Goal: Information Seeking & Learning: Learn about a topic

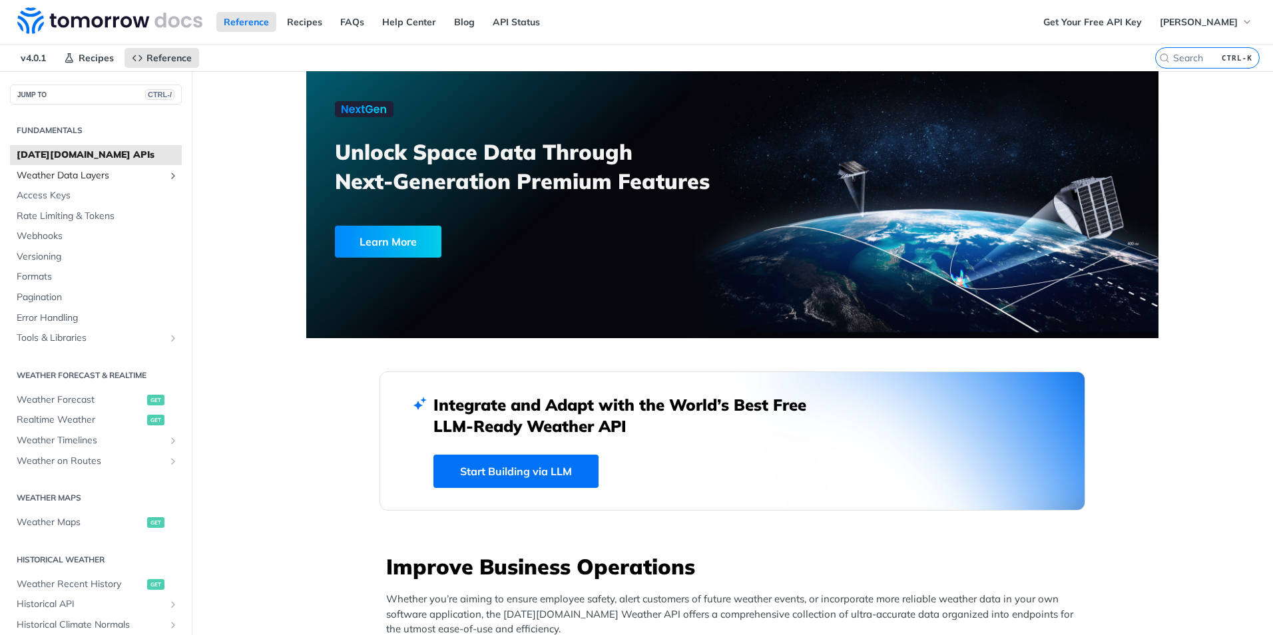
drag, startPoint x: 0, startPoint y: 0, endPoint x: 95, endPoint y: 173, distance: 197.6
click at [95, 173] on span "Weather Data Layers" at bounding box center [91, 175] width 148 height 13
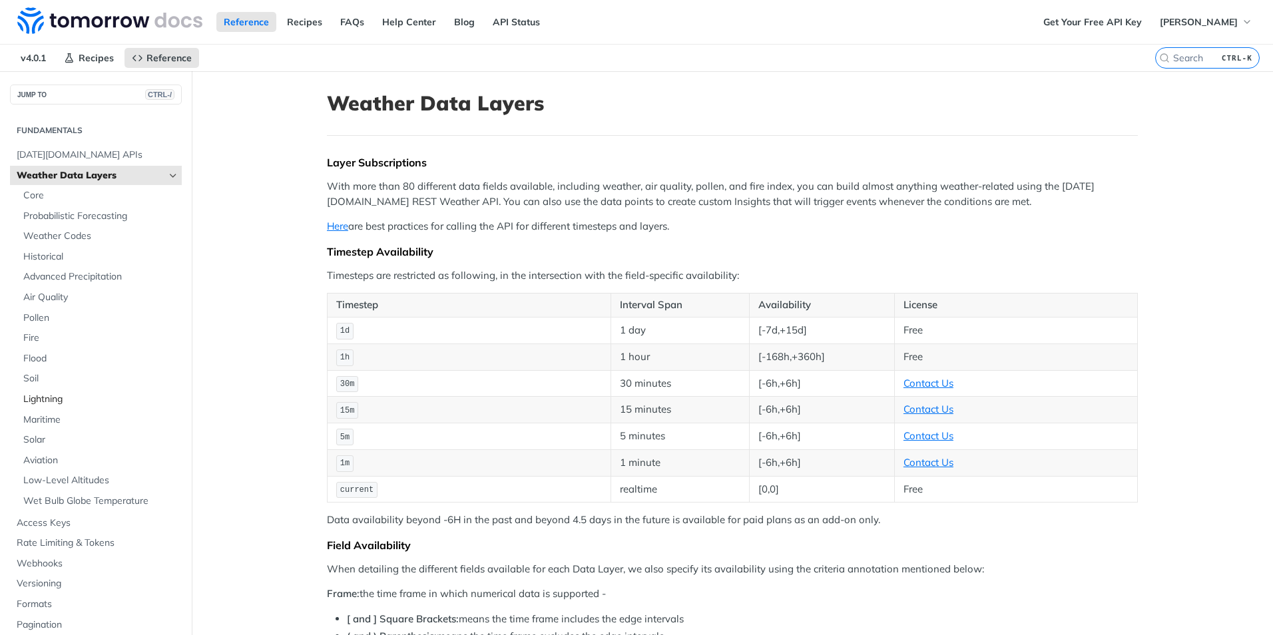
click at [49, 398] on span "Lightning" at bounding box center [100, 399] width 155 height 13
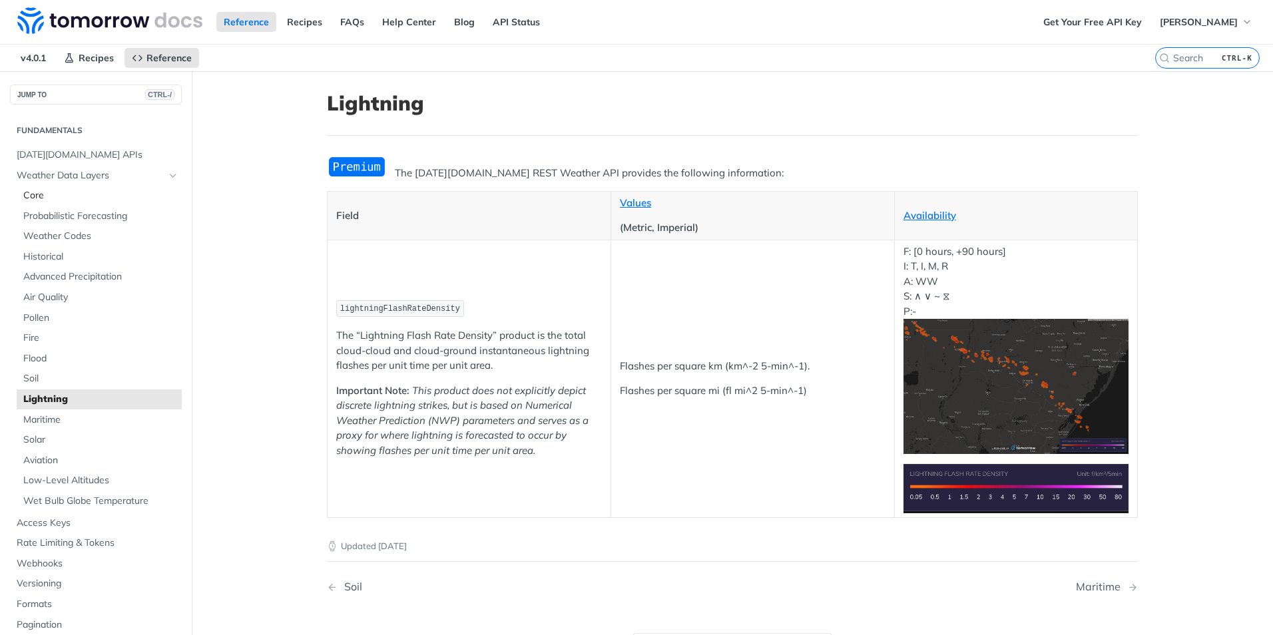
click at [85, 192] on span "Core" at bounding box center [100, 195] width 155 height 13
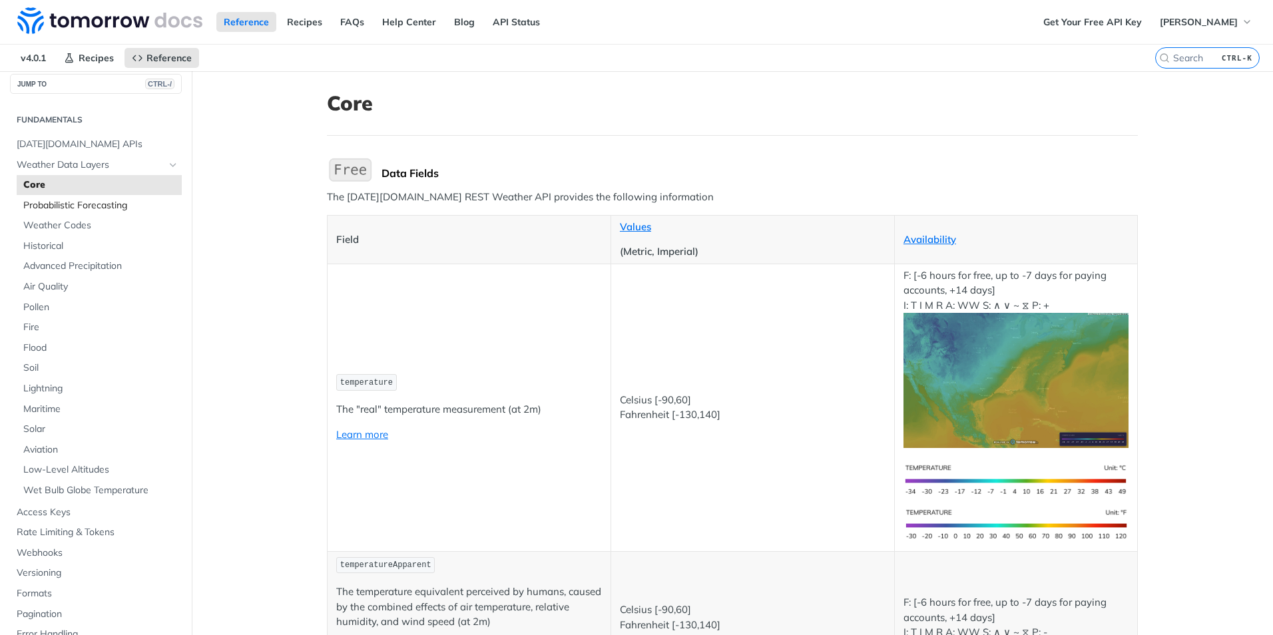
click at [83, 210] on span "Probabilistic Forecasting" at bounding box center [100, 205] width 155 height 13
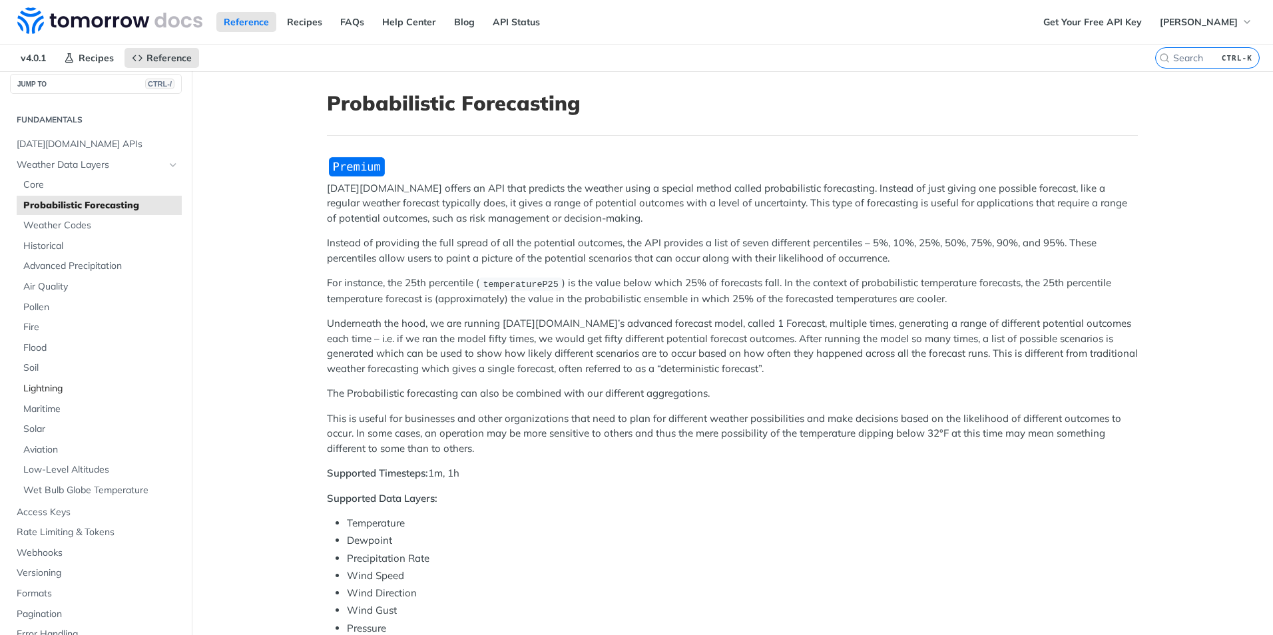
drag, startPoint x: 33, startPoint y: 389, endPoint x: 50, endPoint y: 389, distance: 16.6
click at [33, 389] on span "Lightning" at bounding box center [100, 388] width 155 height 13
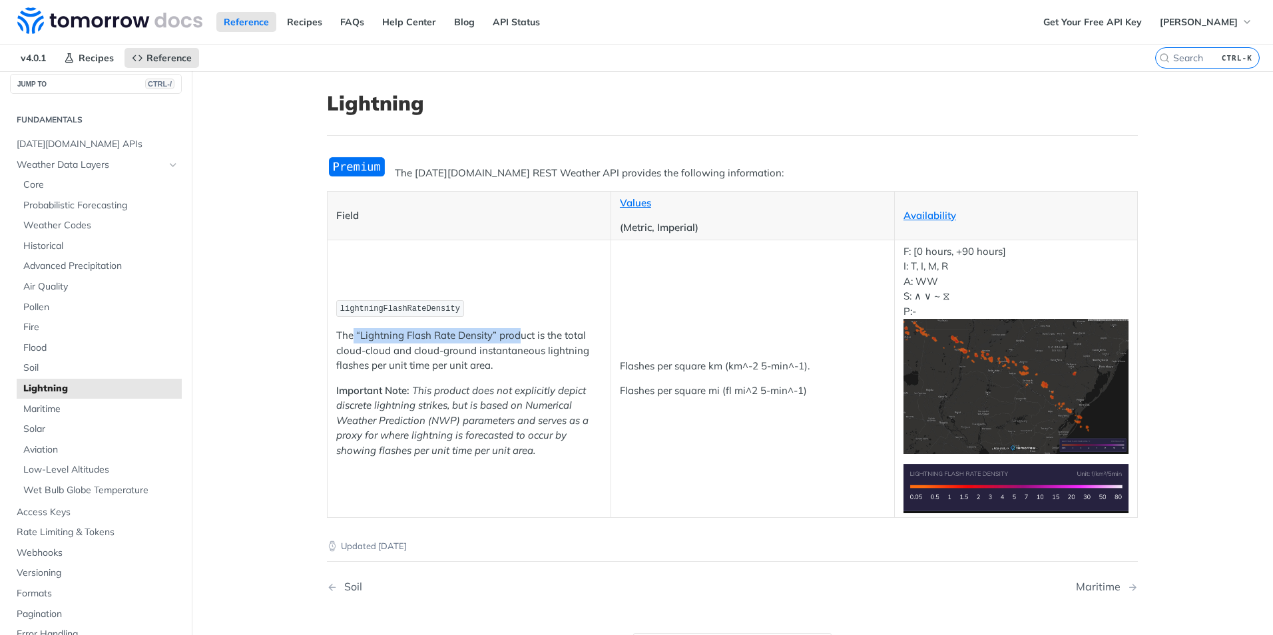
drag, startPoint x: 515, startPoint y: 332, endPoint x: 348, endPoint y: 333, distance: 166.5
click at [348, 333] on p "The “Lightning Flash Rate Density” product is the total cloud-cloud and cloud-g…" at bounding box center [469, 350] width 266 height 45
click at [415, 381] on td "lightningFlashRateDensity The “Lightning Flash Rate Density” product is the tot…" at bounding box center [470, 379] width 284 height 278
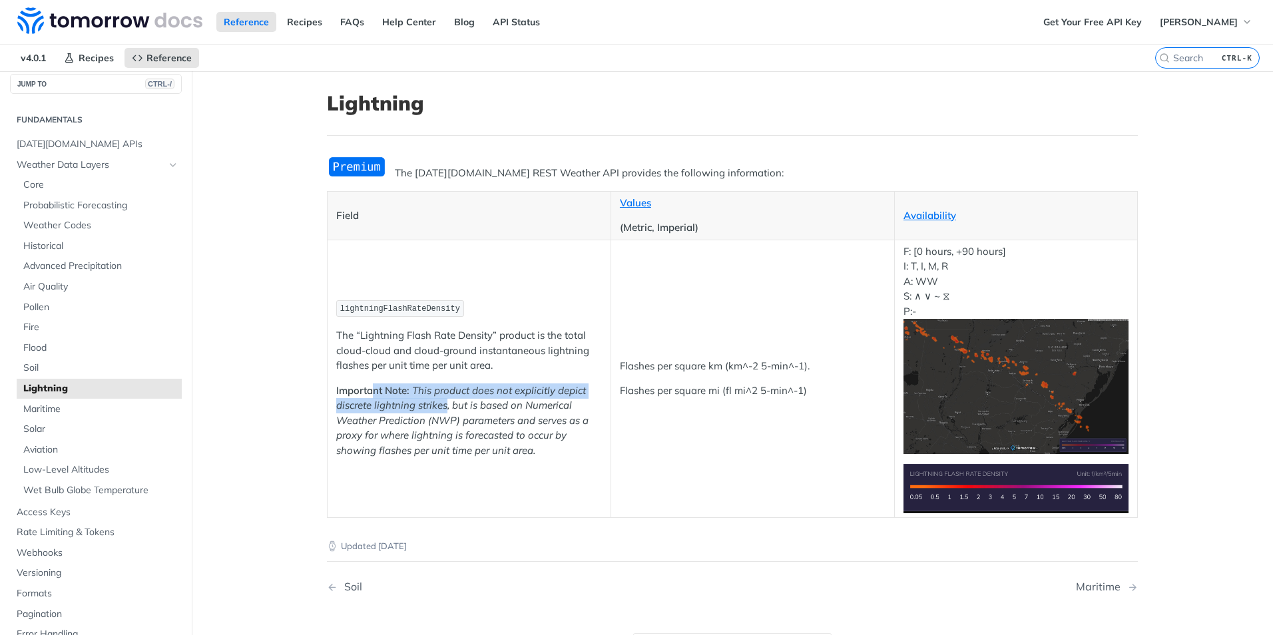
drag, startPoint x: 441, startPoint y: 411, endPoint x: 366, endPoint y: 395, distance: 76.3
click at [366, 395] on p "Important Note: This product does not explicitly depict discrete lightning stri…" at bounding box center [469, 421] width 266 height 75
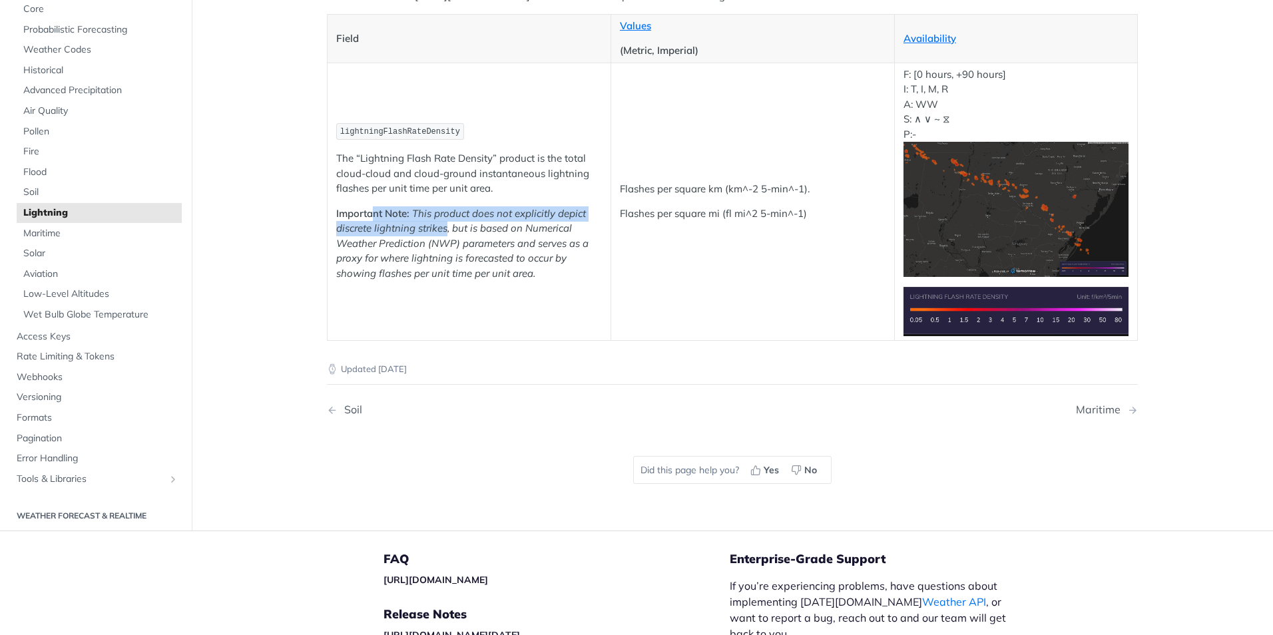
scroll to position [200, 0]
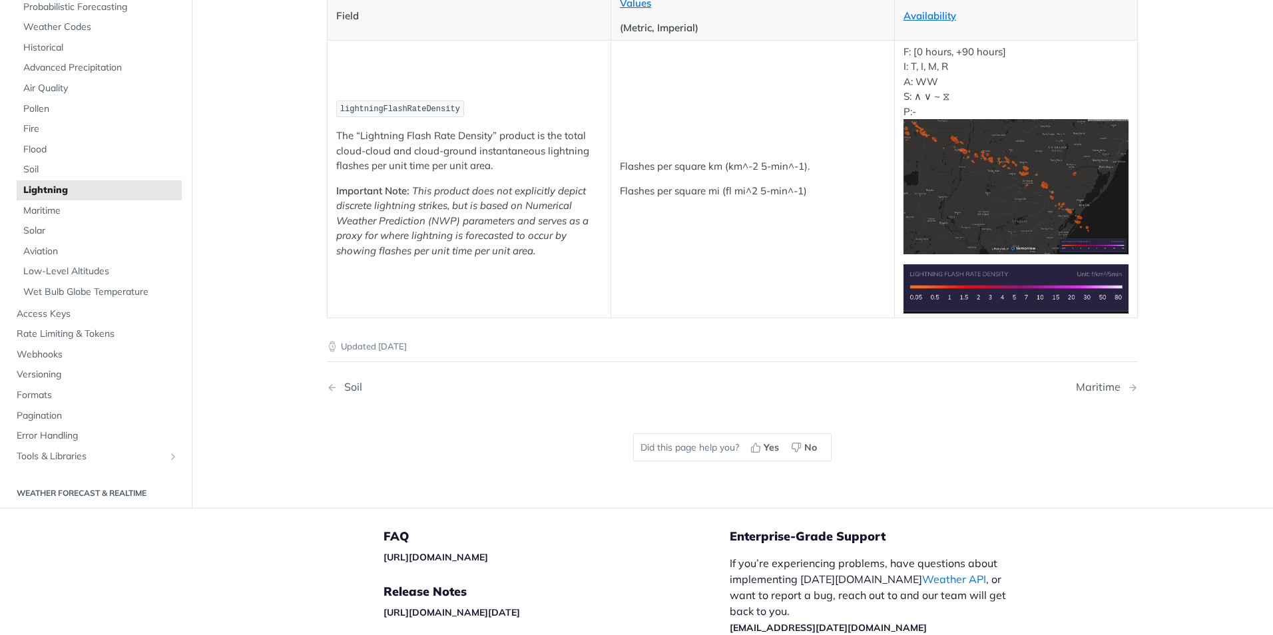
click at [429, 344] on p "Updated [DATE]" at bounding box center [732, 346] width 811 height 13
click at [426, 349] on p "Updated [DATE]" at bounding box center [732, 346] width 811 height 13
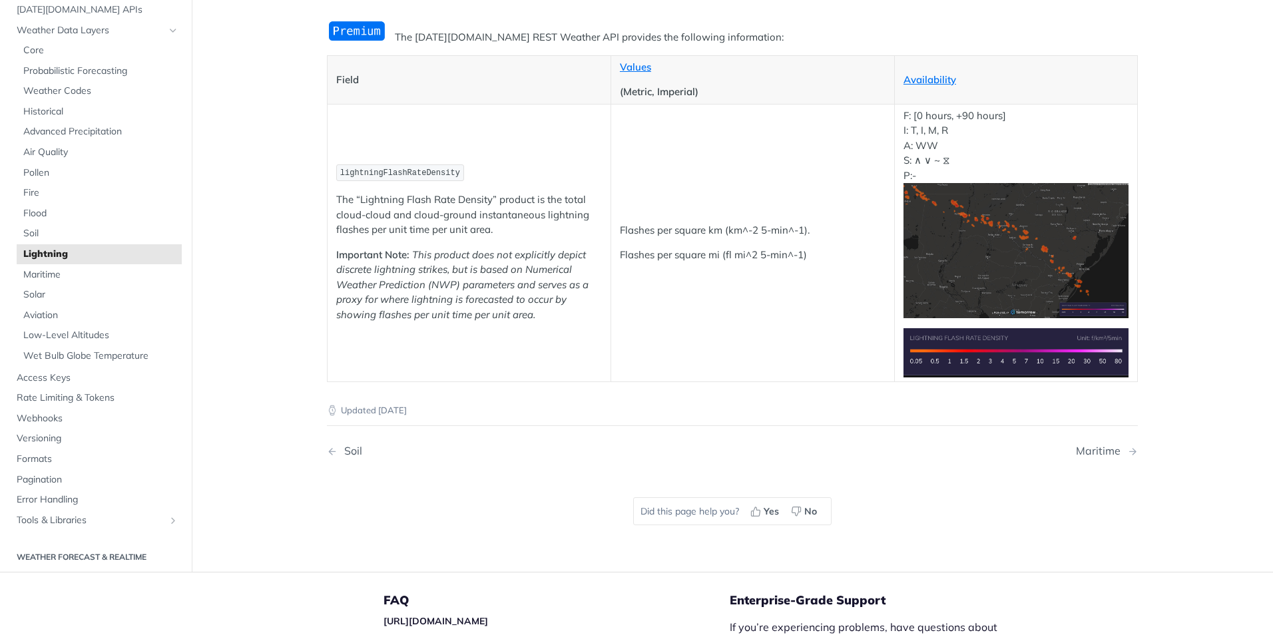
scroll to position [0, 0]
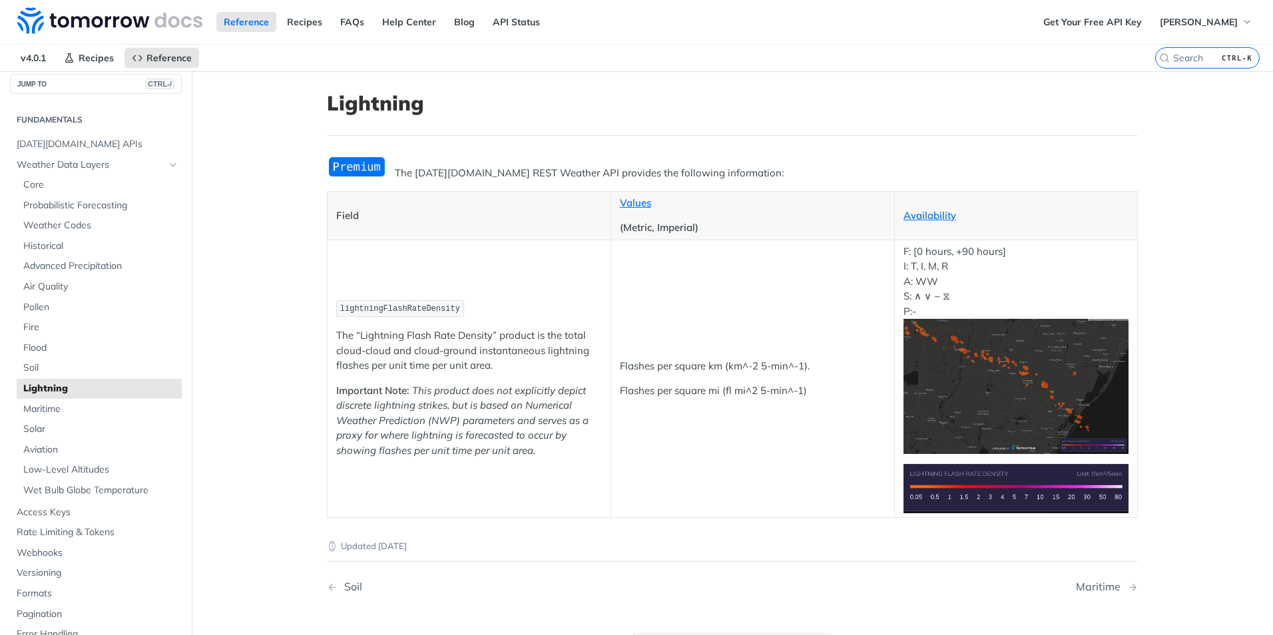
click at [423, 310] on span "lightningFlashRateDensity" at bounding box center [400, 308] width 120 height 9
drag, startPoint x: 423, startPoint y: 310, endPoint x: 455, endPoint y: 352, distance: 53.3
click at [455, 352] on p "The “Lightning Flash Rate Density” product is the total cloud-cloud and cloud-g…" at bounding box center [469, 350] width 266 height 45
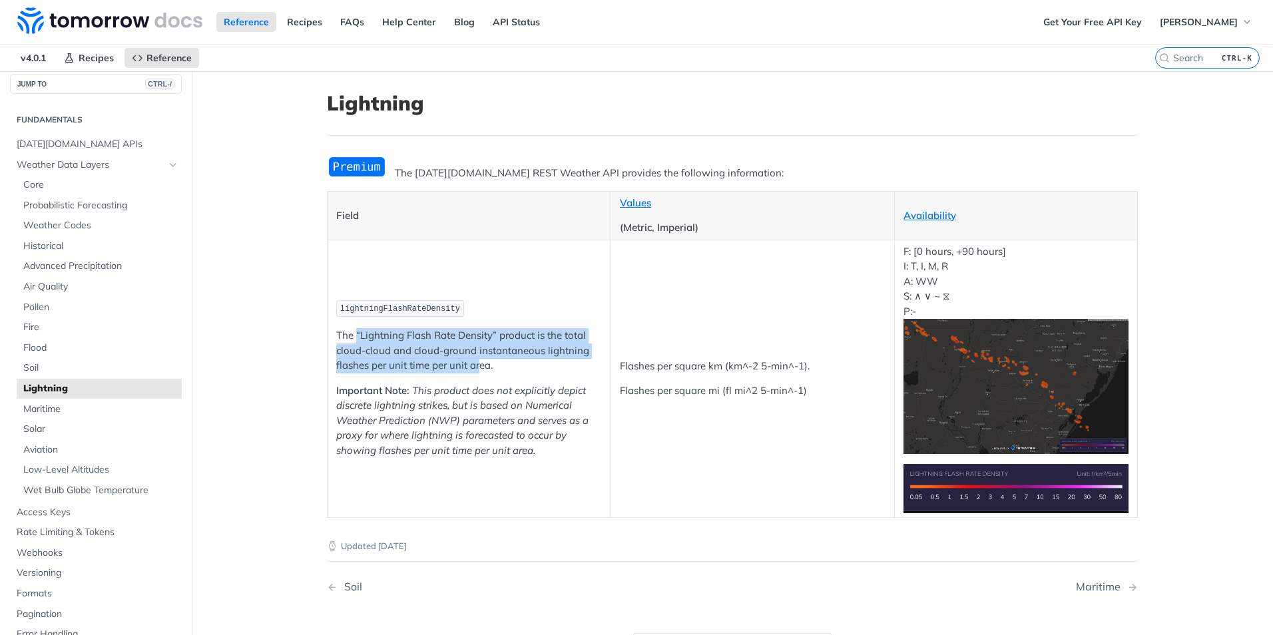
drag, startPoint x: 477, startPoint y: 369, endPoint x: 350, endPoint y: 331, distance: 132.1
click at [350, 331] on p "The “Lightning Flash Rate Density” product is the total cloud-cloud and cloud-g…" at bounding box center [469, 350] width 266 height 45
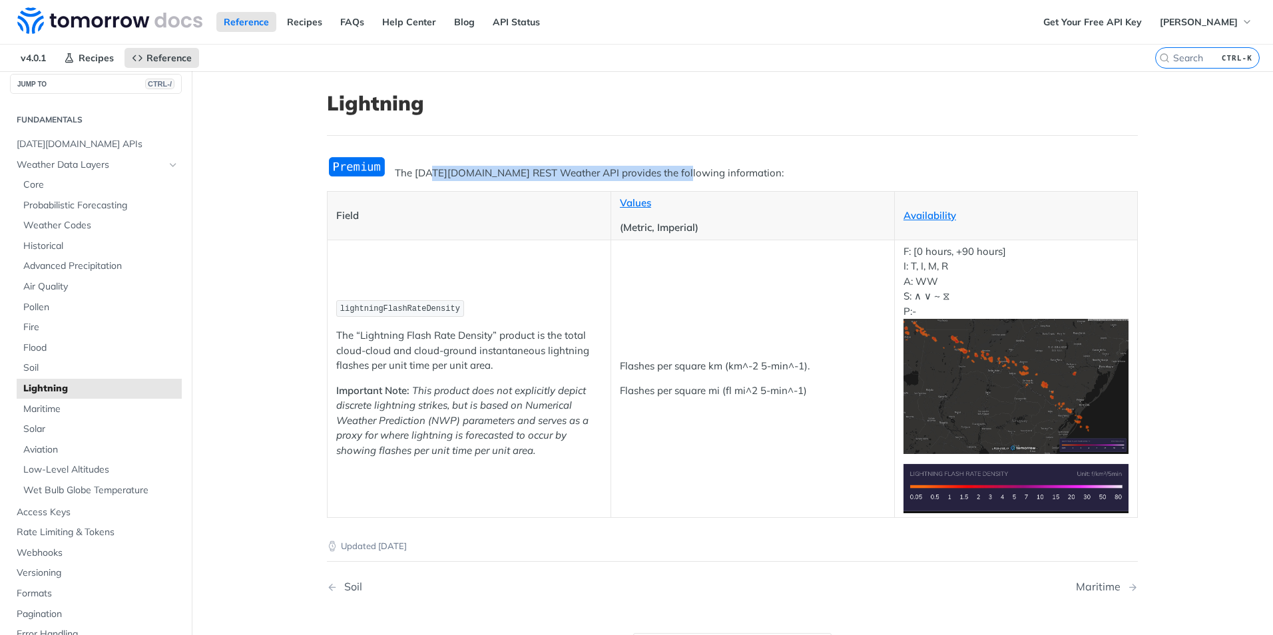
drag, startPoint x: 666, startPoint y: 173, endPoint x: 426, endPoint y: 177, distance: 239.7
click at [426, 177] on p "The [DATE][DOMAIN_NAME] REST Weather API provides the following information:" at bounding box center [732, 173] width 811 height 15
click at [421, 307] on span "lightningFlashRateDensity" at bounding box center [400, 308] width 120 height 9
